Goal: Information Seeking & Learning: Learn about a topic

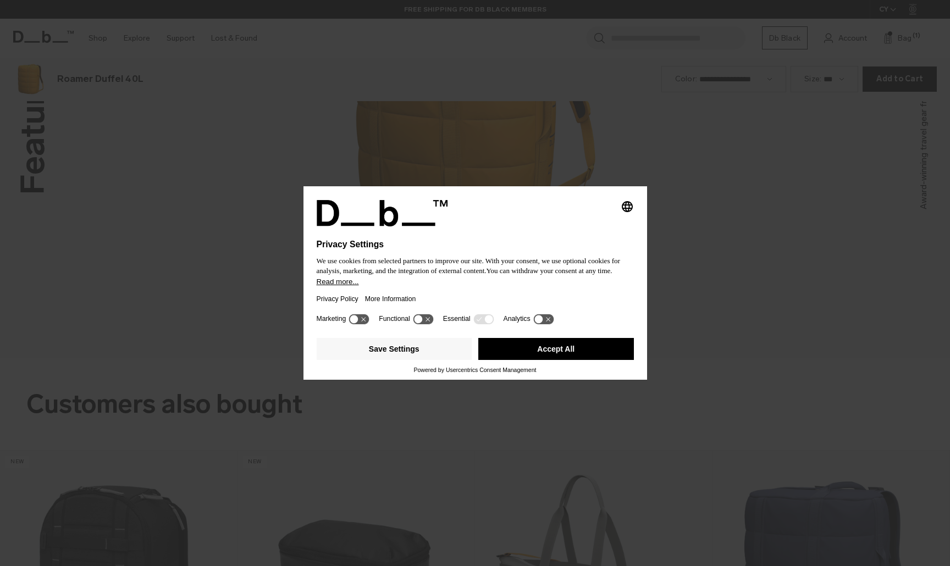
scroll to position [1653, 0]
